Goal: Information Seeking & Learning: Find specific page/section

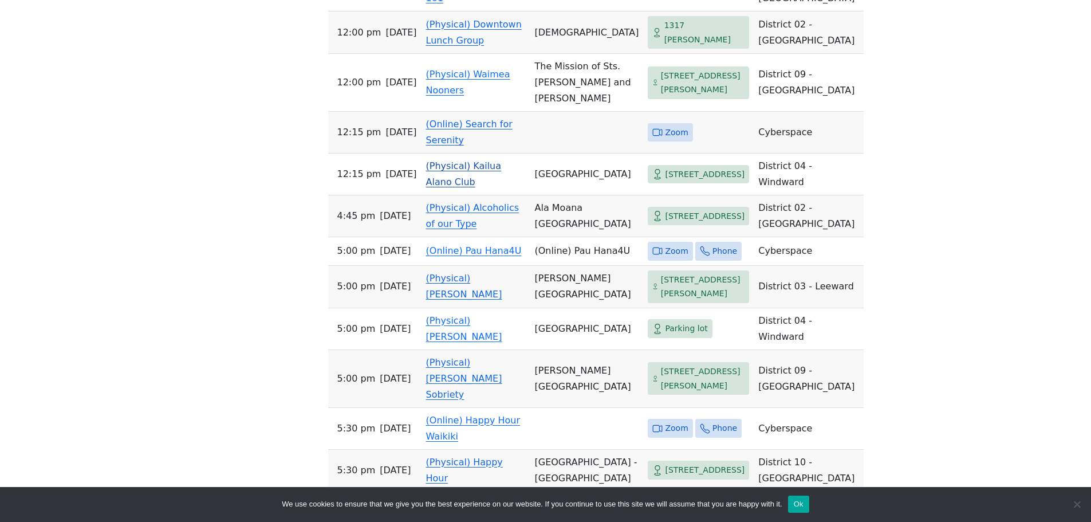
scroll to position [401, 0]
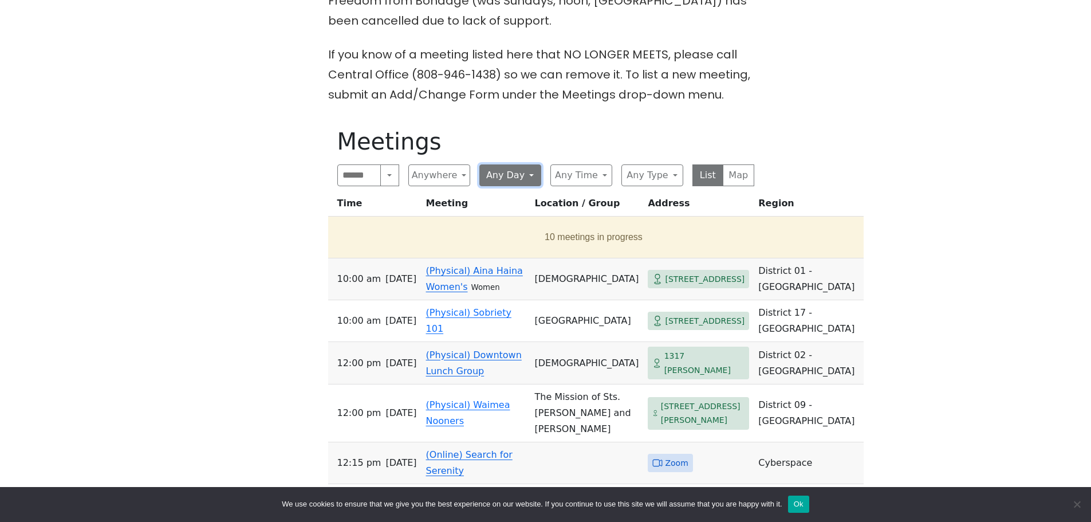
click at [515, 173] on button "Any Day" at bounding box center [510, 175] width 62 height 22
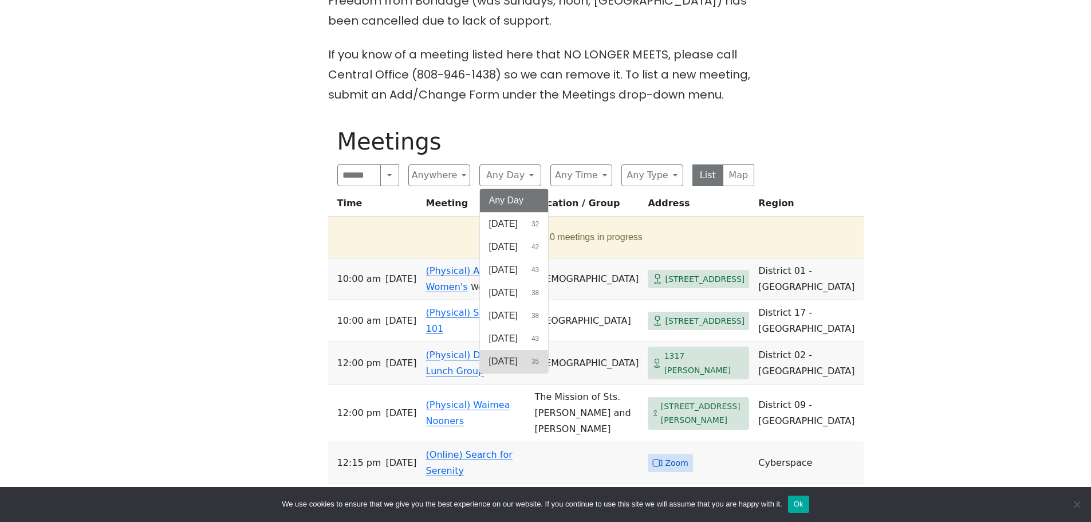
click at [506, 361] on span "Saturday" at bounding box center [503, 361] width 29 height 14
